Goal: Information Seeking & Learning: Learn about a topic

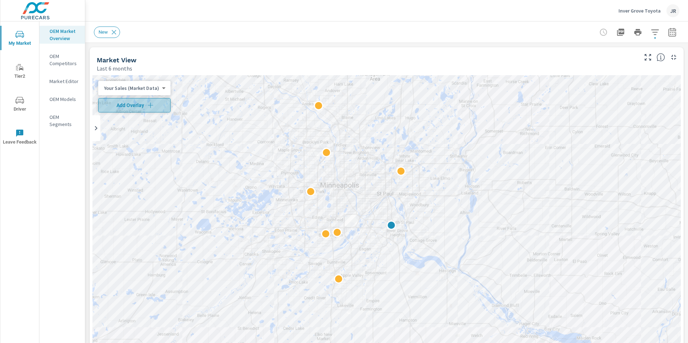
click at [144, 106] on span "Add Overlay" at bounding box center [134, 105] width 66 height 7
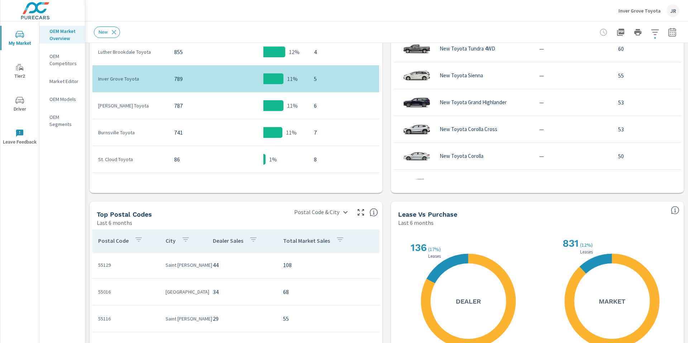
scroll to position [496, 0]
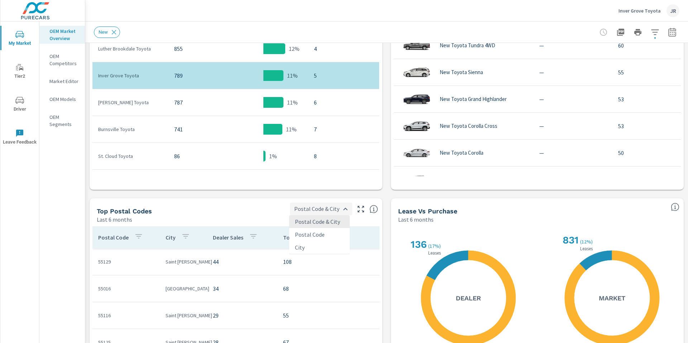
click at [343, 210] on body "My Market Tier2 Driver Leave Feedback OEM Market Overview OEM Competitors Marke…" at bounding box center [344, 171] width 688 height 343
click at [269, 205] on div at bounding box center [344, 171] width 688 height 343
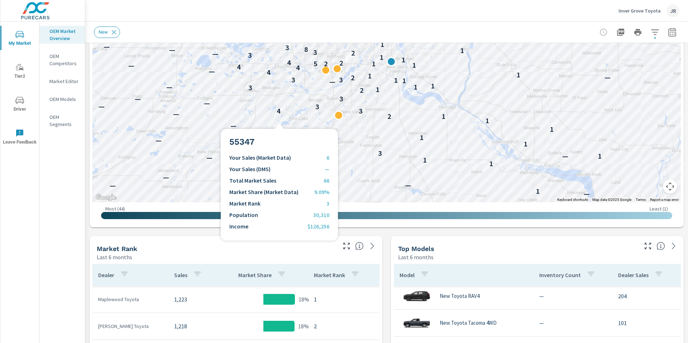
scroll to position [123, 0]
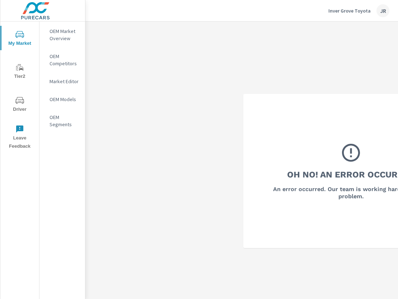
click at [63, 34] on p "OEM Market Overview" at bounding box center [64, 35] width 30 height 14
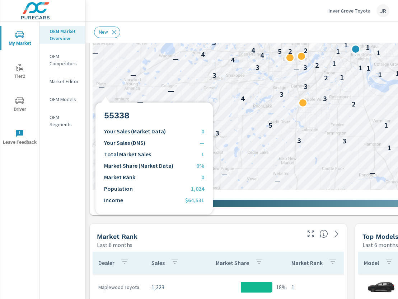
scroll to position [232, 0]
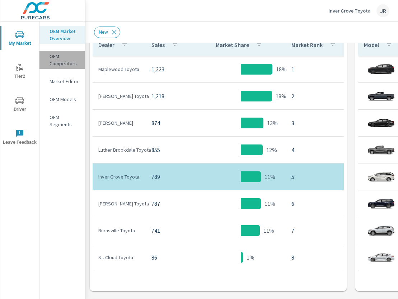
click at [56, 62] on p "OEM Competitors" at bounding box center [64, 60] width 30 height 14
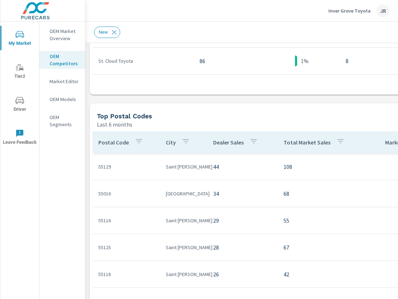
scroll to position [596, 0]
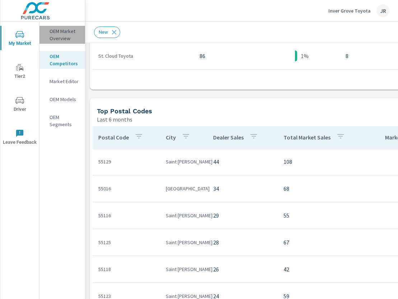
click at [63, 33] on p "OEM Market Overview" at bounding box center [64, 35] width 30 height 14
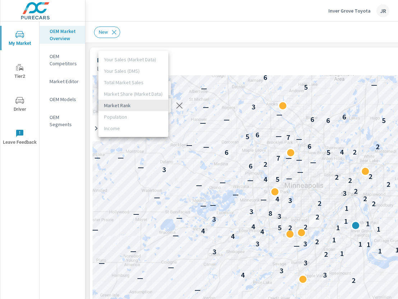
click at [161, 105] on body "My Market Tier2 Driver Leave Feedback OEM Market Overview OEM Competitors Marke…" at bounding box center [199, 149] width 398 height 299
click at [183, 63] on div at bounding box center [199, 149] width 398 height 299
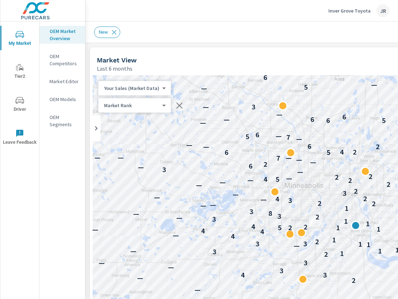
click at [164, 87] on div "Your Sales (Market Data) 0 ​" at bounding box center [134, 88] width 72 height 14
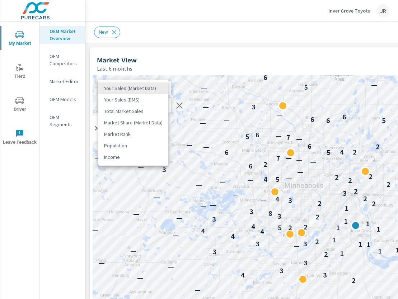
click at [161, 88] on body "My Market Tier2 Driver Leave Feedback OEM Market Overview OEM Competitors Marke…" at bounding box center [199, 149] width 398 height 299
click at [130, 112] on li "Total Market Sales" at bounding box center [133, 110] width 70 height 11
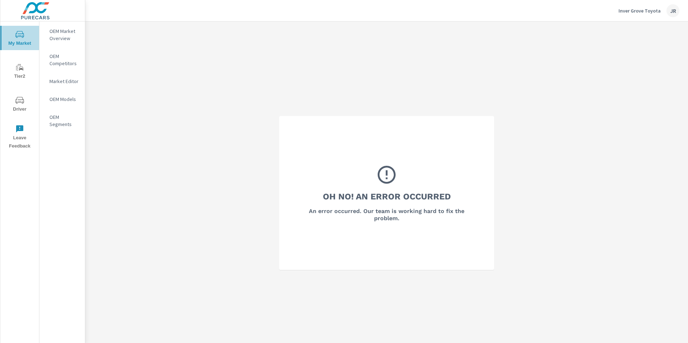
click at [17, 37] on icon "nav menu" at bounding box center [19, 34] width 9 height 9
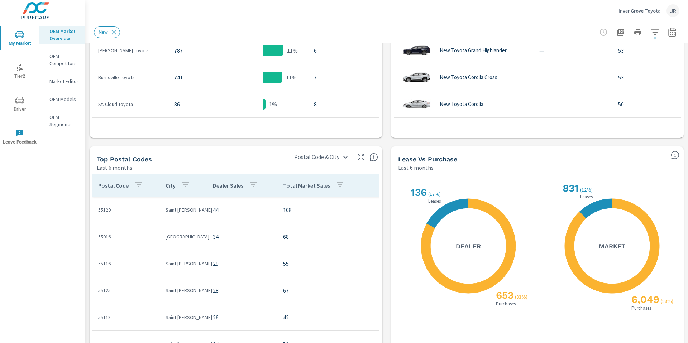
scroll to position [550, 0]
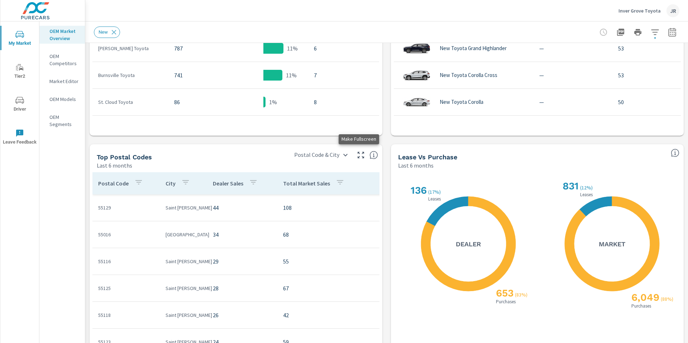
click at [360, 157] on icon "button" at bounding box center [361, 155] width 6 height 6
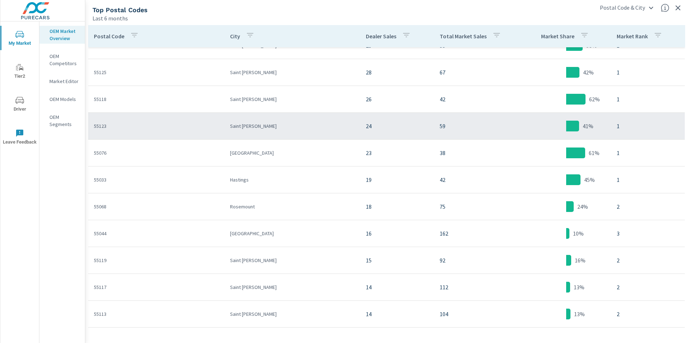
scroll to position [78, 0]
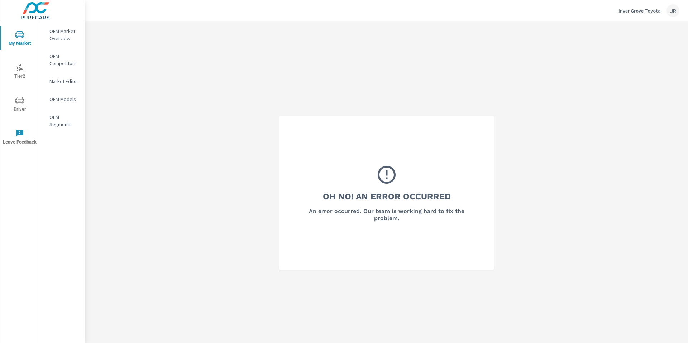
click at [22, 38] on icon "nav menu" at bounding box center [19, 34] width 9 height 9
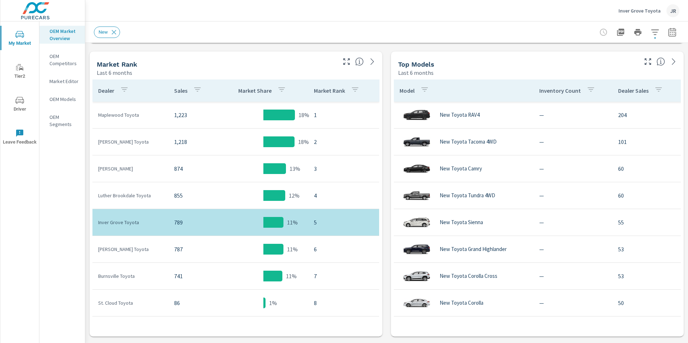
scroll to position [355, 0]
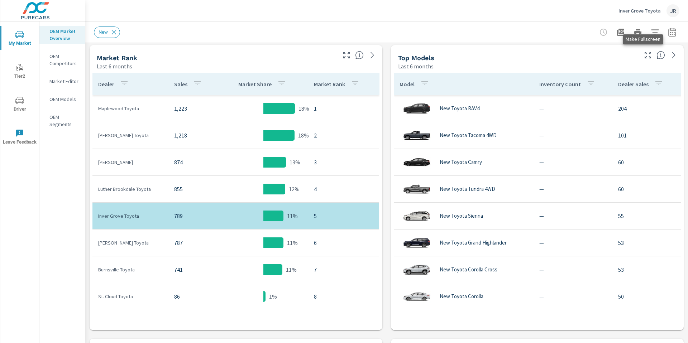
click at [644, 55] on icon "button" at bounding box center [648, 55] width 9 height 9
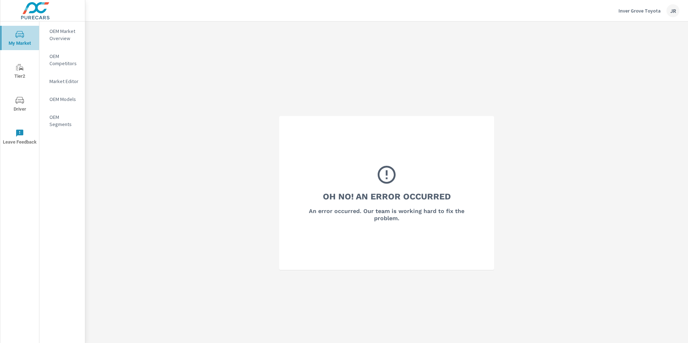
click at [19, 35] on icon "nav menu" at bounding box center [19, 34] width 9 height 9
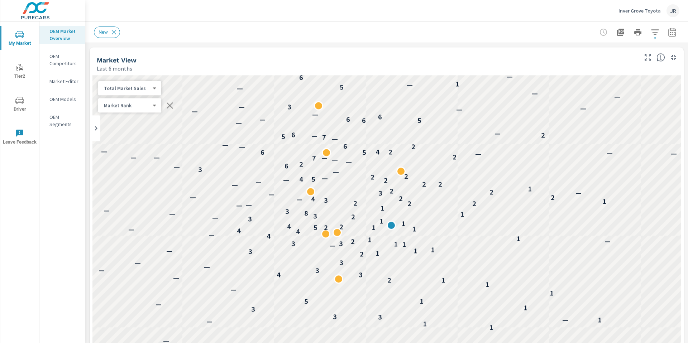
scroll to position [54, 0]
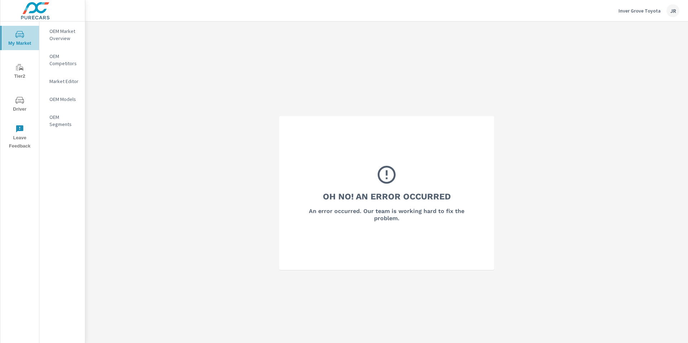
click at [19, 40] on span "My Market" at bounding box center [20, 39] width 34 height 18
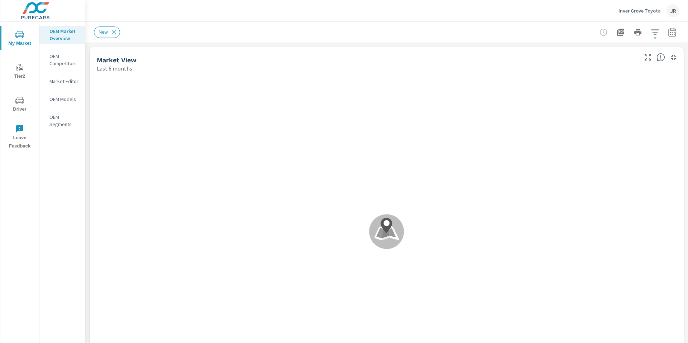
scroll to position [1, 0]
click at [652, 32] on icon "button" at bounding box center [656, 31] width 8 height 5
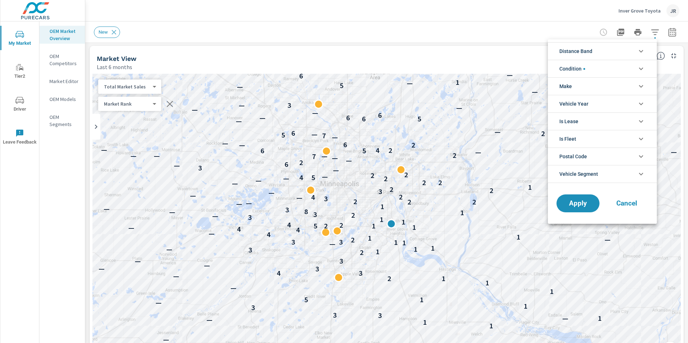
click at [512, 26] on div at bounding box center [344, 171] width 688 height 343
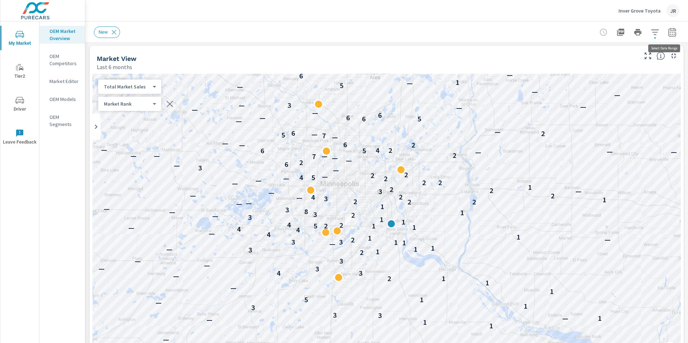
click at [668, 32] on icon "button" at bounding box center [672, 32] width 9 height 9
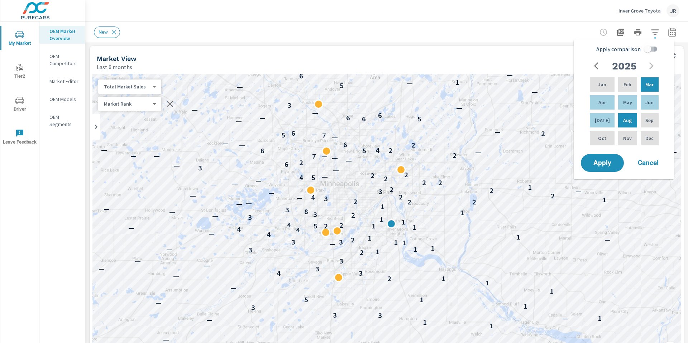
click at [651, 49] on input "Apply comparison" at bounding box center [647, 49] width 41 height 14
checkbox input "true"
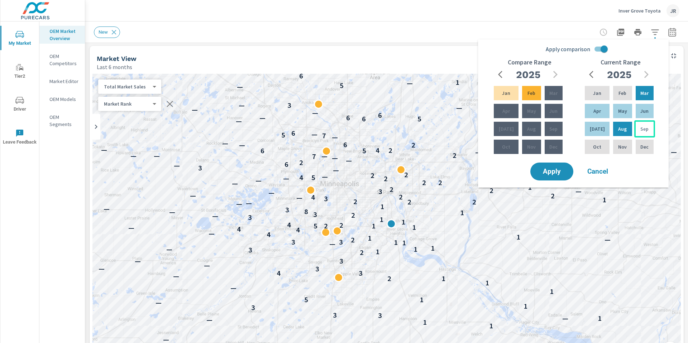
click at [641, 131] on p "Sep" at bounding box center [645, 128] width 8 height 7
click at [549, 174] on span "Apply" at bounding box center [551, 172] width 29 height 7
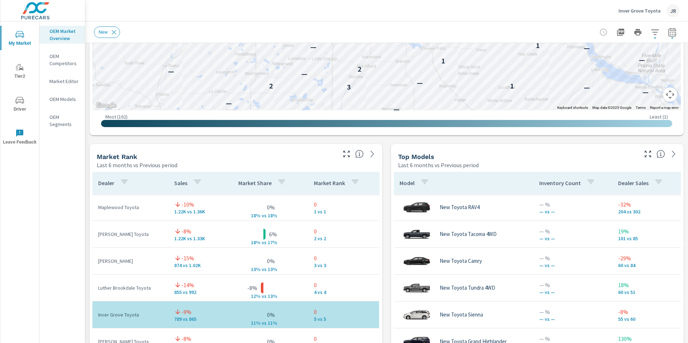
scroll to position [365, 0]
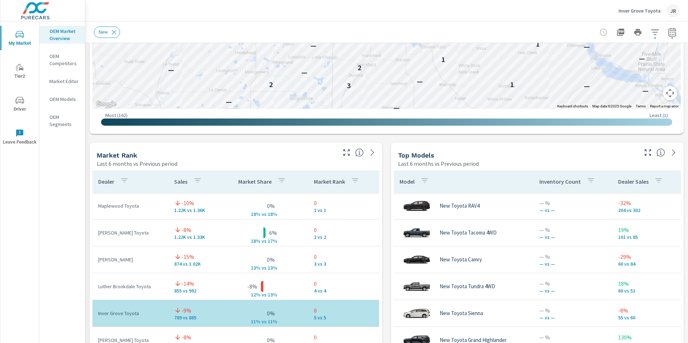
click at [644, 152] on icon "button" at bounding box center [648, 152] width 9 height 9
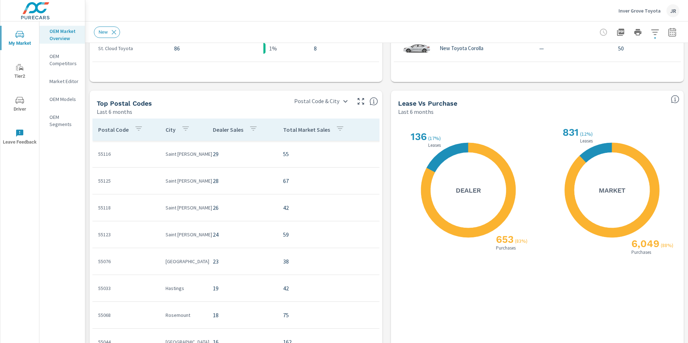
scroll to position [605, 0]
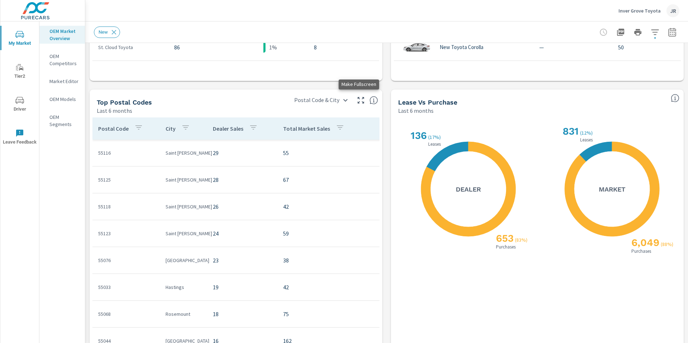
click at [357, 101] on icon "button" at bounding box center [361, 100] width 9 height 9
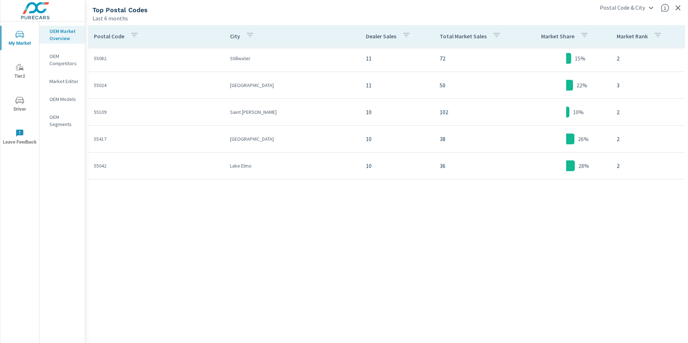
scroll to position [147, 0]
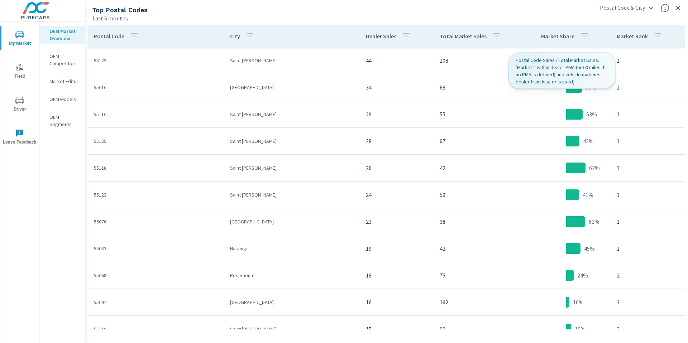
click at [556, 35] on p "Market Share" at bounding box center [557, 36] width 33 height 7
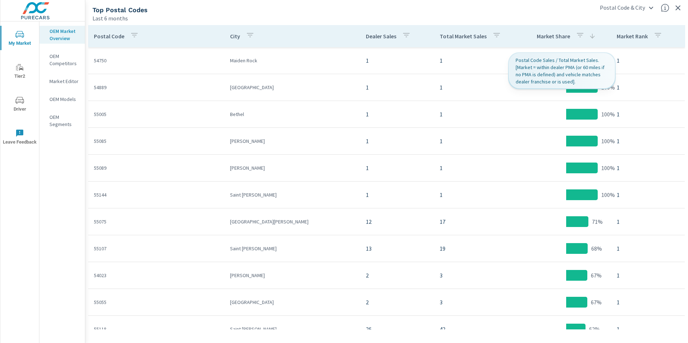
click at [560, 37] on p "Market Share" at bounding box center [553, 36] width 33 height 7
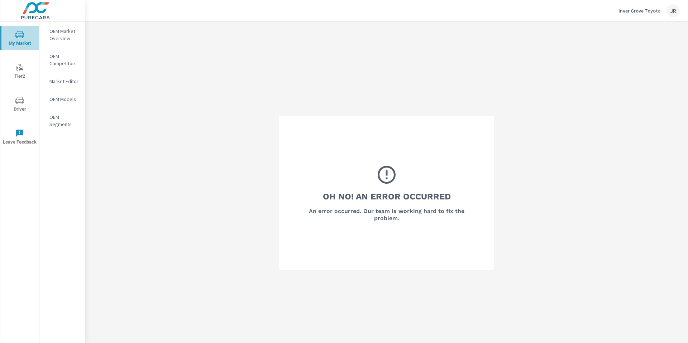
click at [23, 40] on span "My Market" at bounding box center [20, 39] width 34 height 18
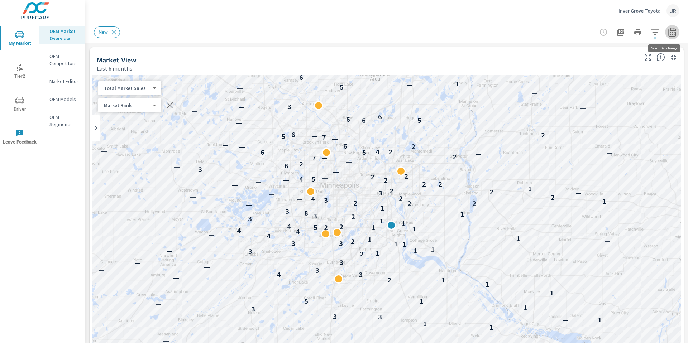
click at [668, 34] on icon "button" at bounding box center [672, 32] width 9 height 9
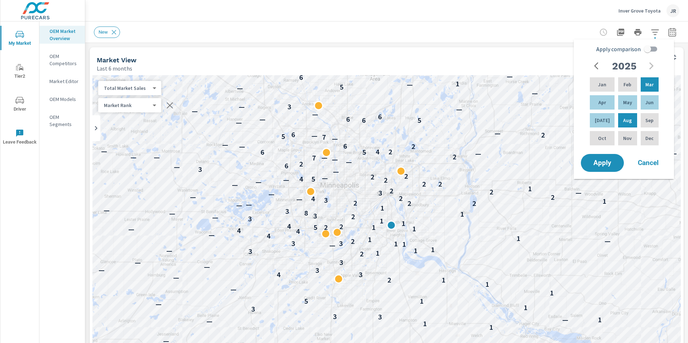
click at [649, 49] on input "Apply comparison" at bounding box center [647, 49] width 41 height 14
checkbox input "true"
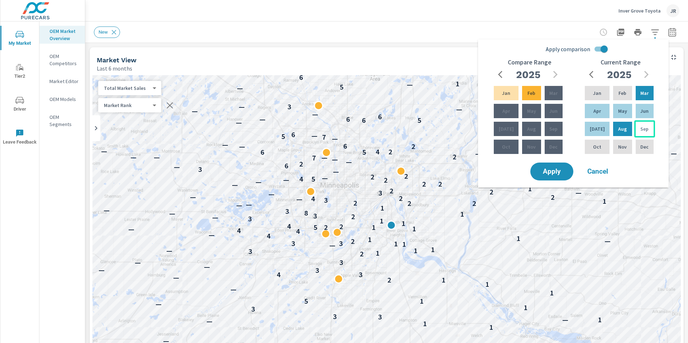
click at [642, 130] on p "Sep" at bounding box center [645, 128] width 8 height 7
click at [555, 170] on span "Apply" at bounding box center [551, 172] width 29 height 7
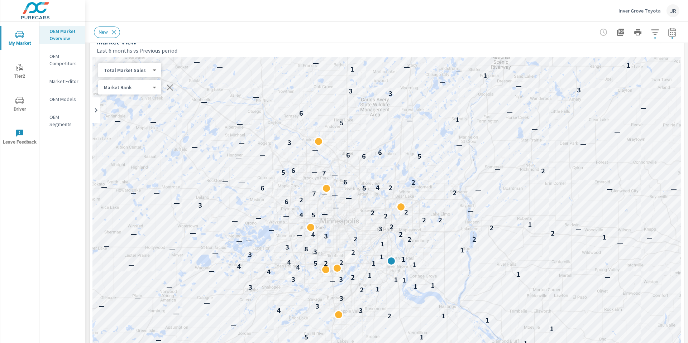
scroll to position [16, 0]
click at [674, 14] on div "JR" at bounding box center [673, 10] width 13 height 13
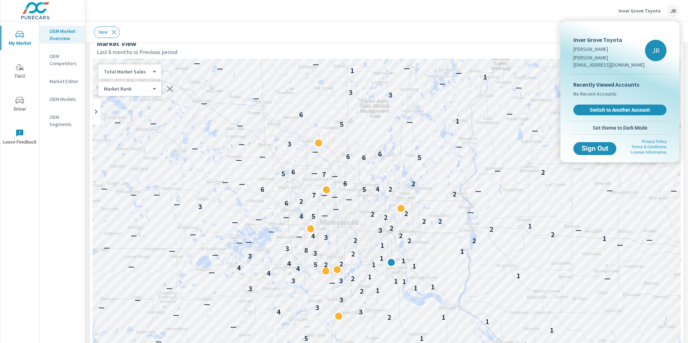
click at [492, 34] on div at bounding box center [344, 171] width 688 height 343
